Goal: Navigation & Orientation: Find specific page/section

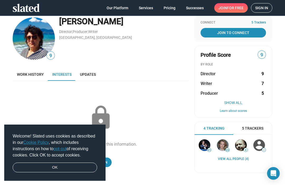
scroll to position [7, 0]
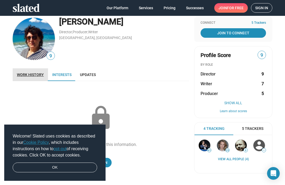
click at [28, 71] on link "Work history" at bounding box center [30, 74] width 35 height 13
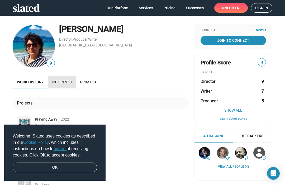
click at [66, 82] on span "Interests" at bounding box center [61, 82] width 19 height 4
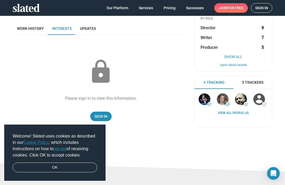
scroll to position [39, 0]
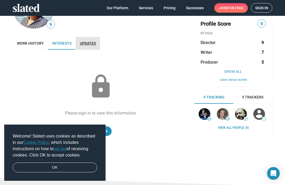
click at [89, 42] on span "Updates" at bounding box center [88, 43] width 16 height 4
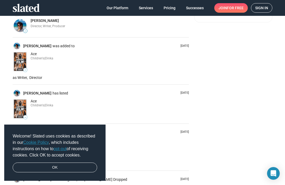
scroll to position [159, 0]
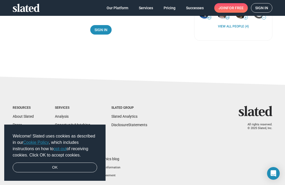
scroll to position [140, 0]
